Goal: Browse casually

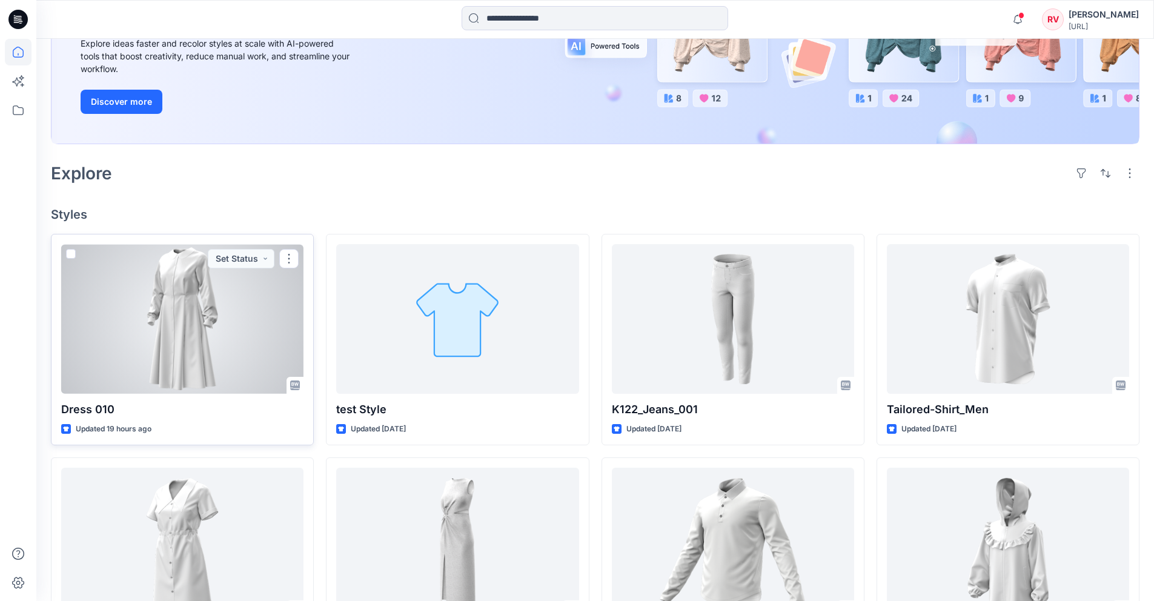
scroll to position [187, 0]
click at [191, 322] on div at bounding box center [182, 317] width 242 height 150
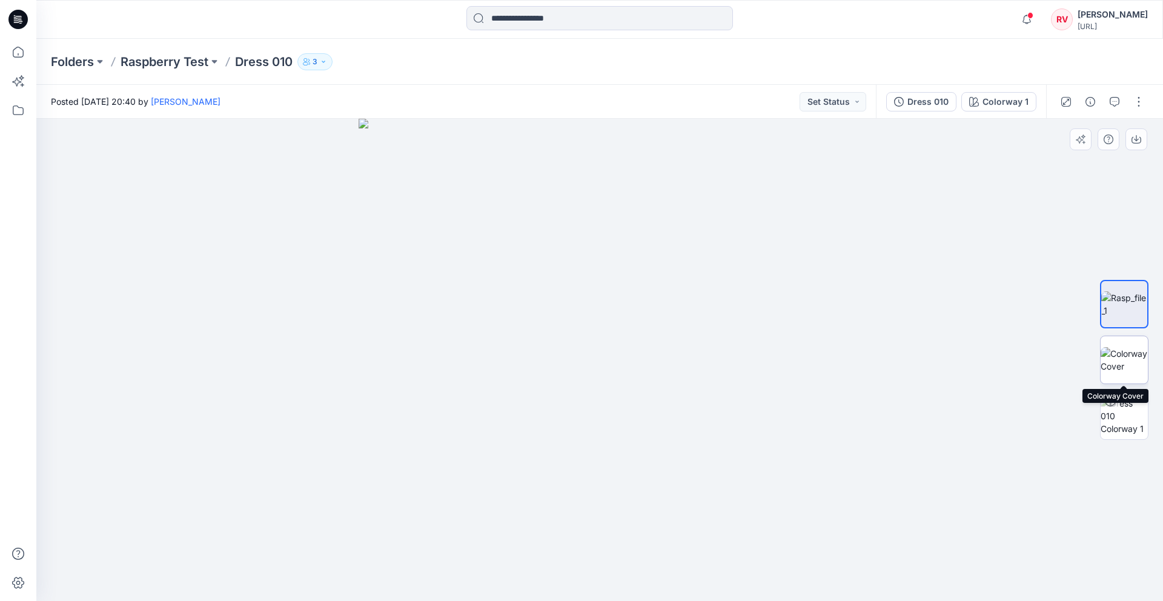
click at [1113, 362] on img at bounding box center [1124, 359] width 47 height 25
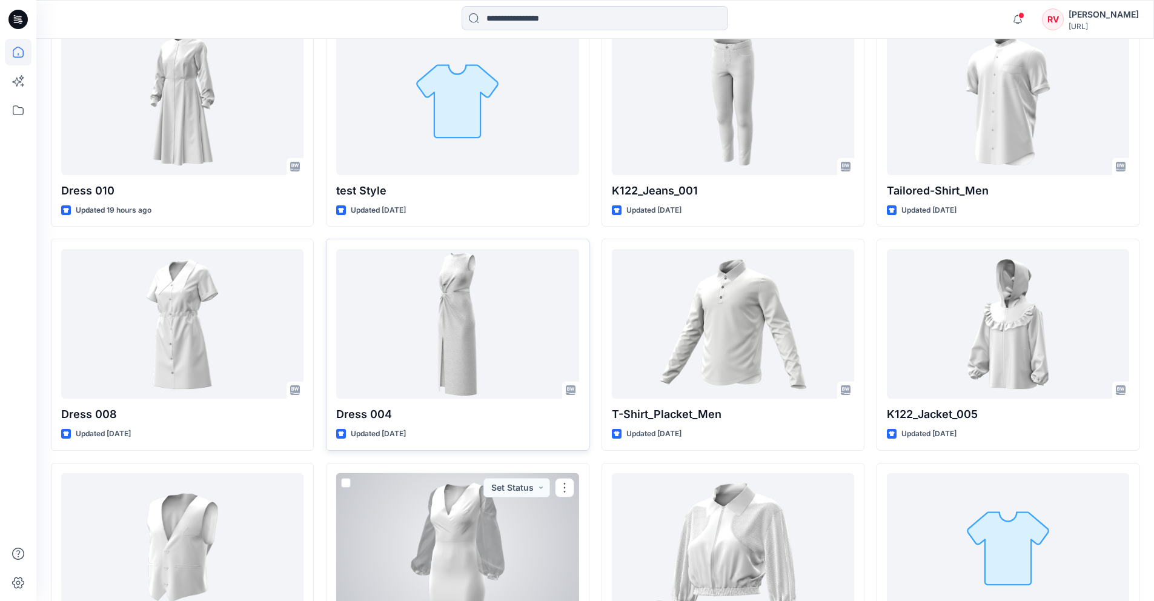
scroll to position [326, 0]
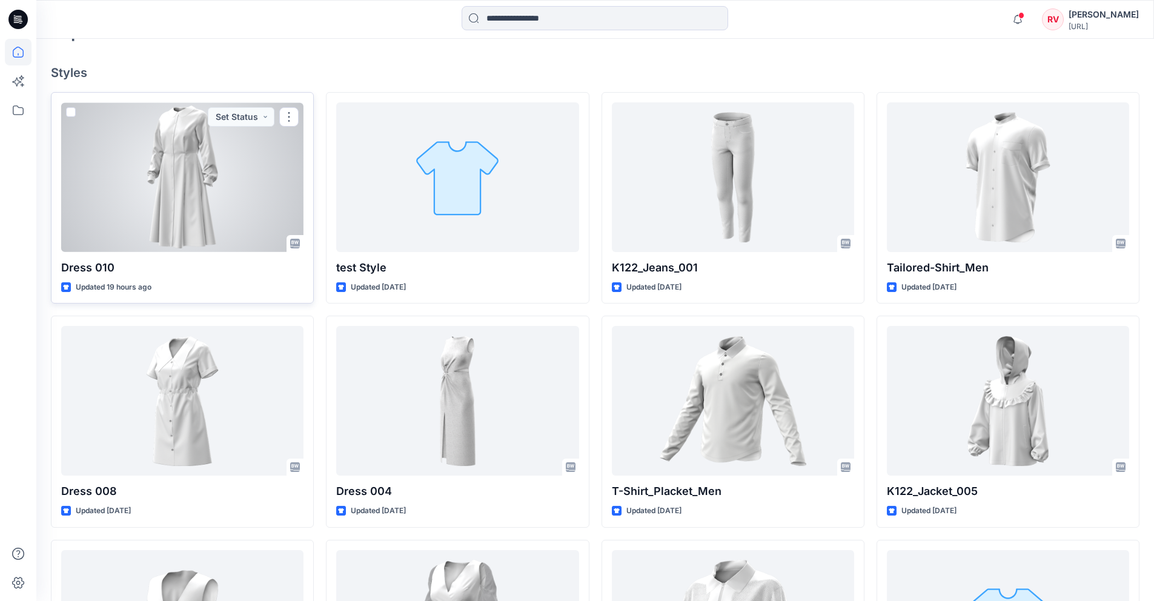
click at [181, 197] on div at bounding box center [182, 177] width 242 height 150
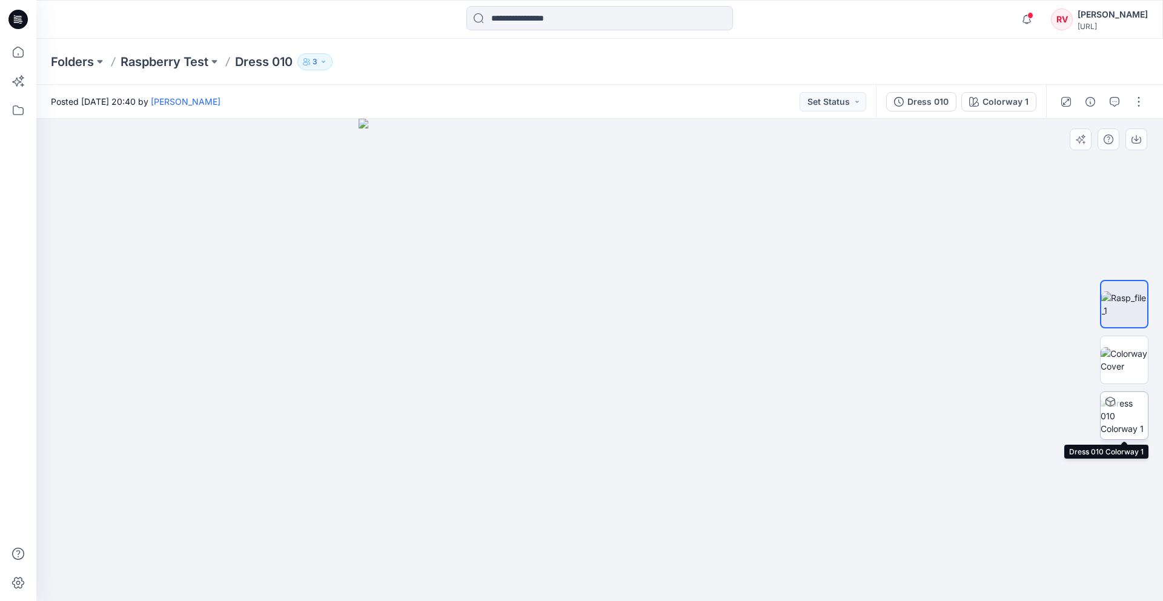
click at [1122, 424] on img at bounding box center [1124, 416] width 47 height 38
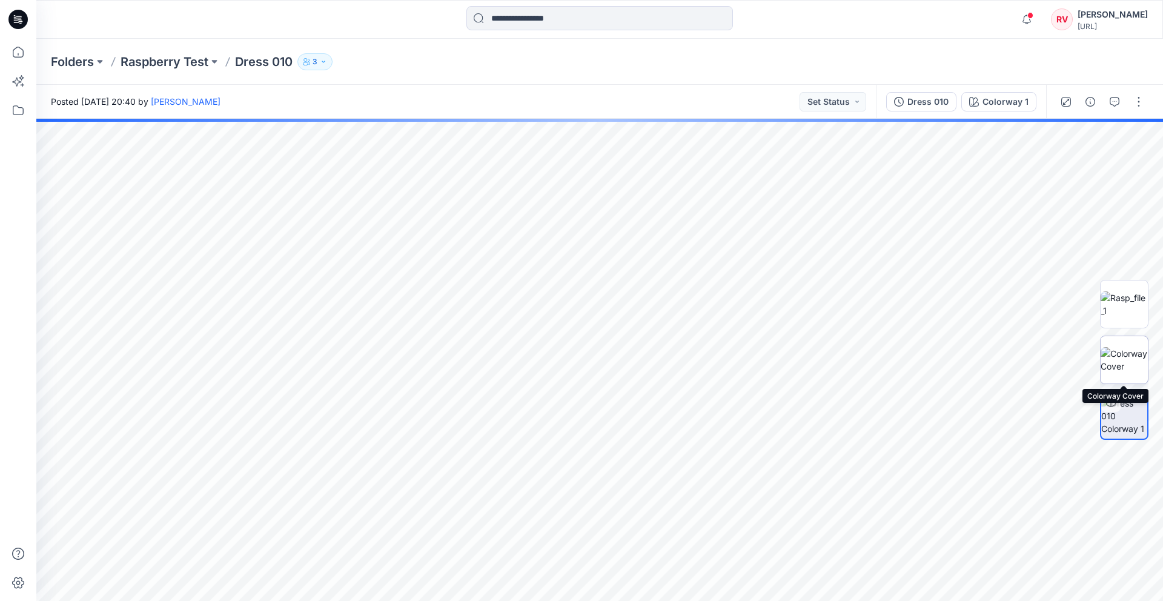
click at [1130, 364] on img at bounding box center [1124, 359] width 47 height 25
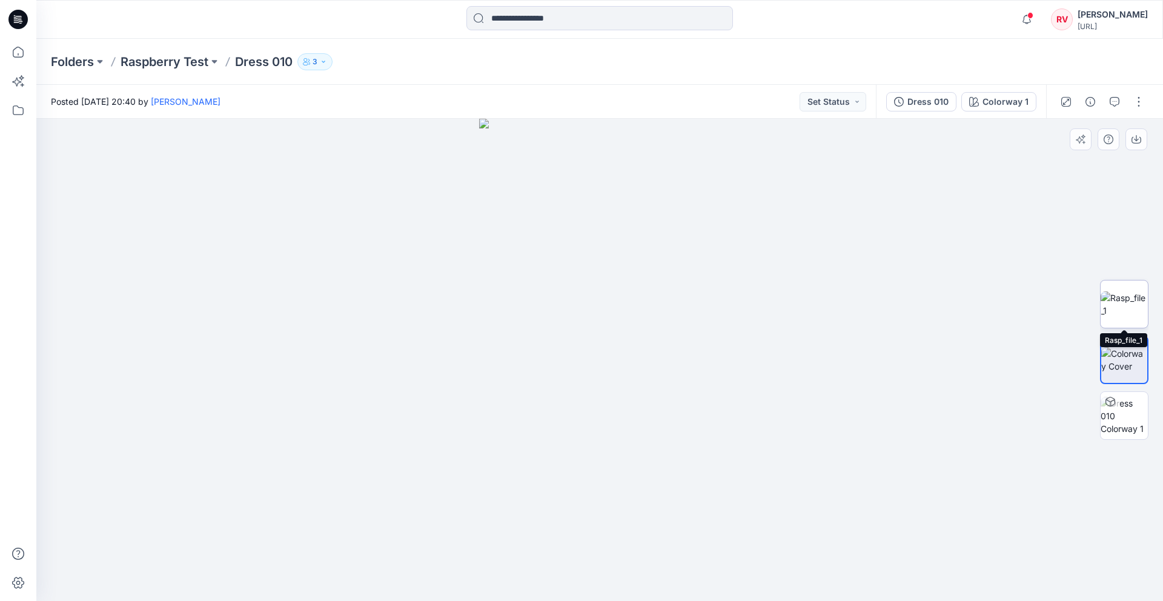
click at [1114, 306] on img at bounding box center [1124, 303] width 47 height 25
click at [1131, 360] on img at bounding box center [1124, 359] width 47 height 25
click at [1127, 414] on img at bounding box center [1124, 416] width 47 height 38
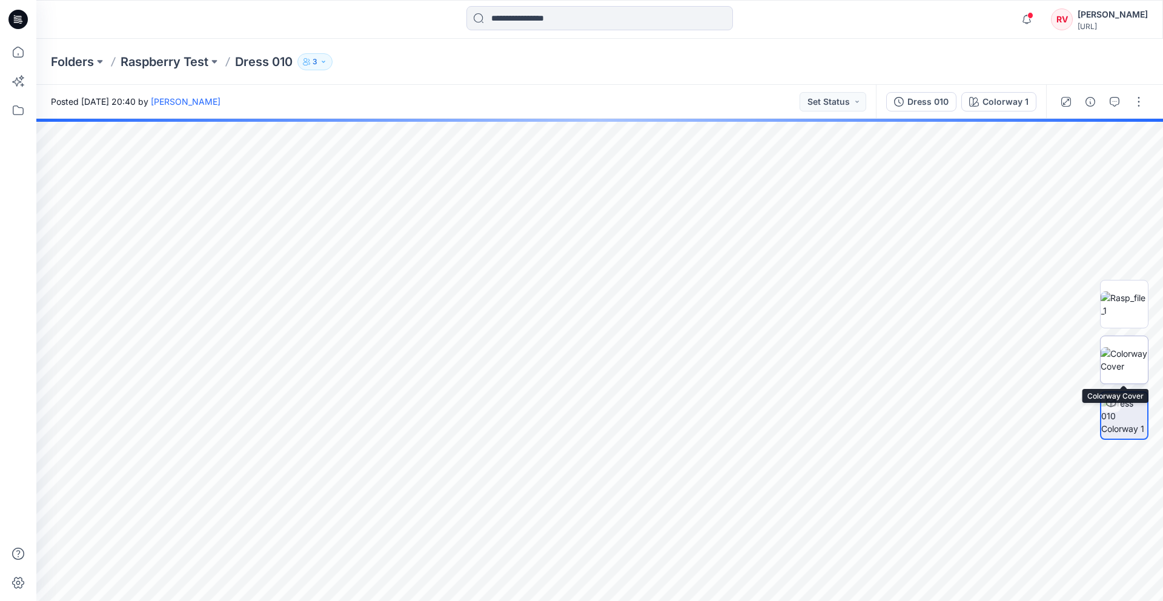
click at [1124, 365] on img at bounding box center [1124, 359] width 47 height 25
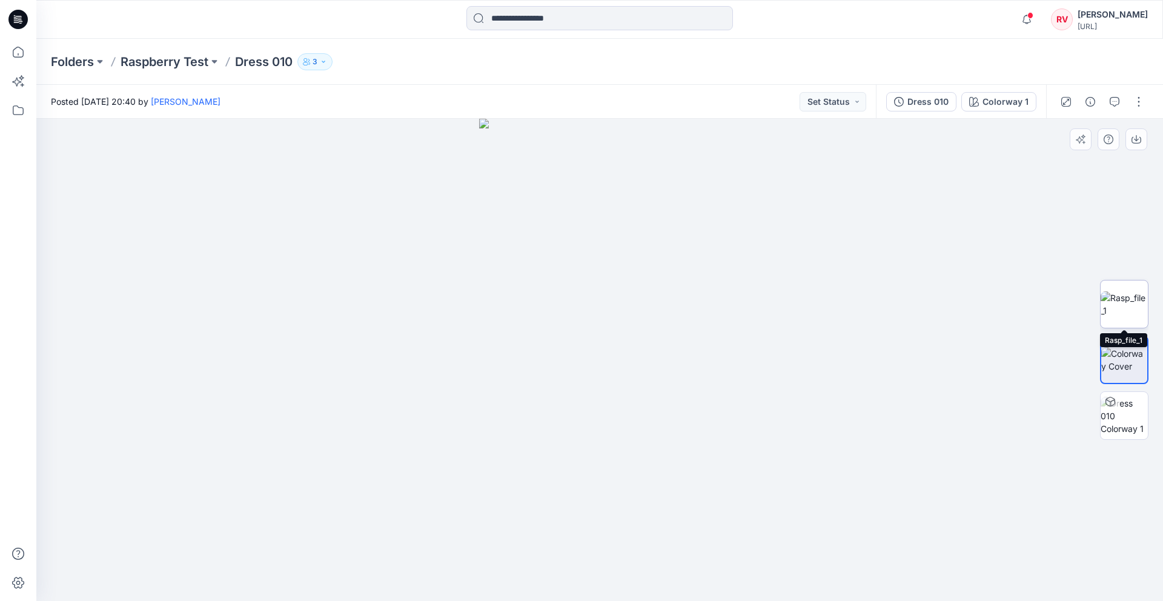
click at [1125, 308] on img at bounding box center [1124, 303] width 47 height 25
click at [1125, 373] on img at bounding box center [1124, 359] width 47 height 25
click at [1127, 412] on img at bounding box center [1124, 416] width 47 height 38
